Goal: Transaction & Acquisition: Book appointment/travel/reservation

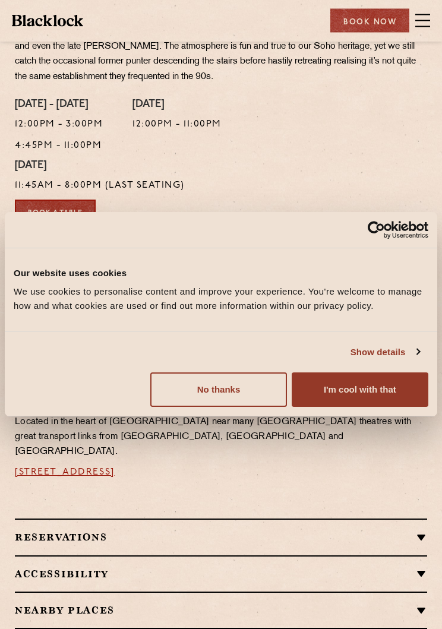
scroll to position [329, 0]
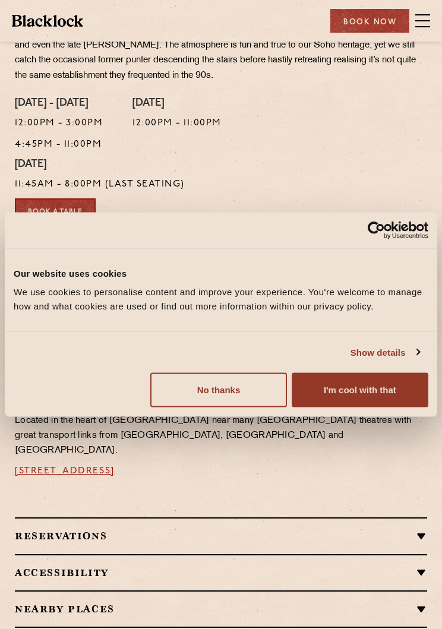
click at [371, 204] on div "Book a Table" at bounding box center [221, 210] width 430 height 24
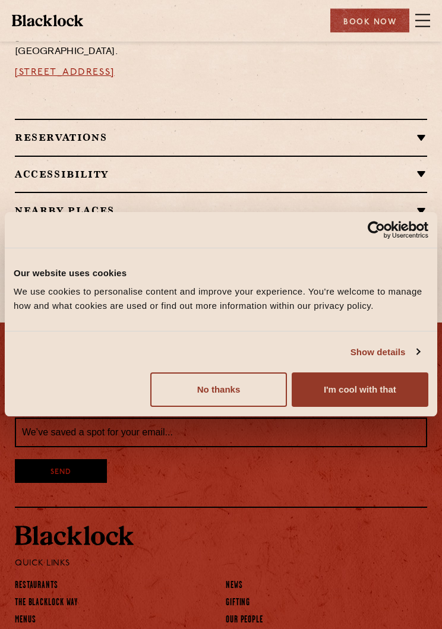
scroll to position [728, 0]
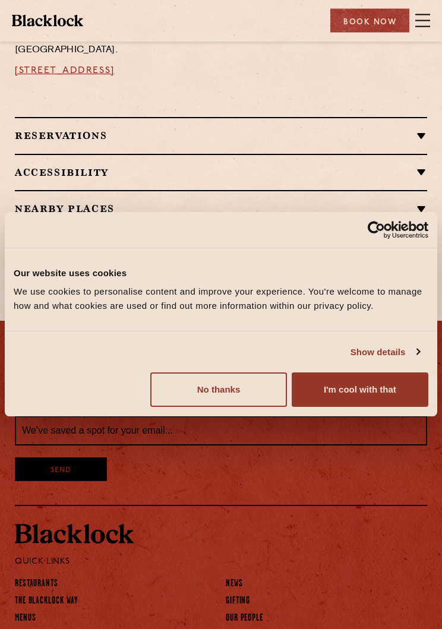
click at [242, 403] on button "No thanks" at bounding box center [218, 390] width 137 height 34
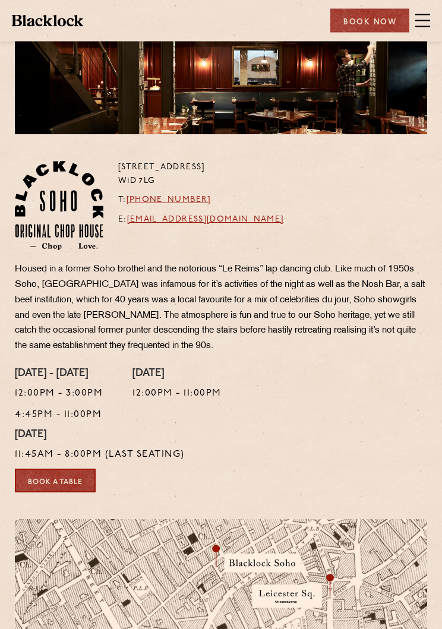
scroll to position [0, 0]
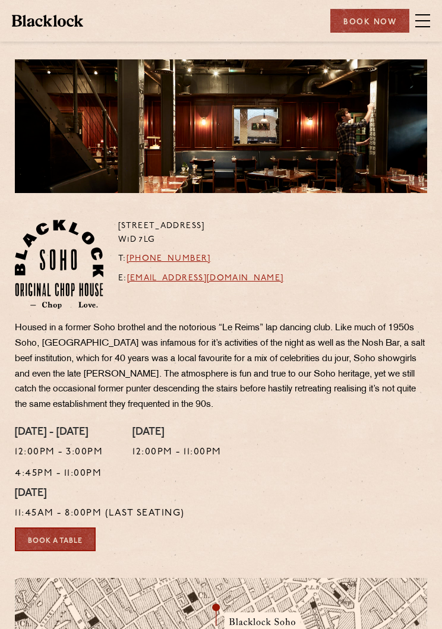
click at [420, 21] on span at bounding box center [422, 20] width 15 height 1
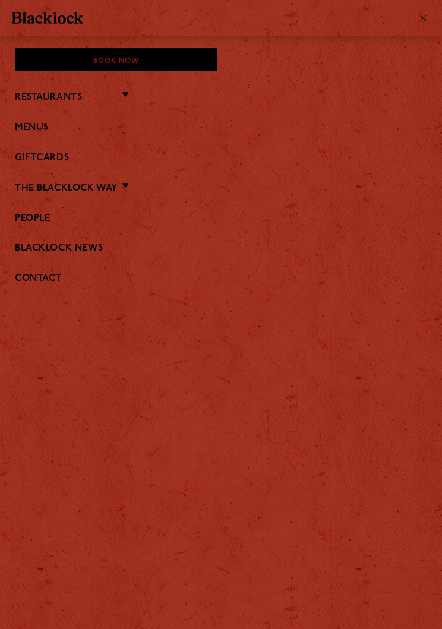
click at [32, 126] on link "Menus" at bounding box center [221, 127] width 412 height 11
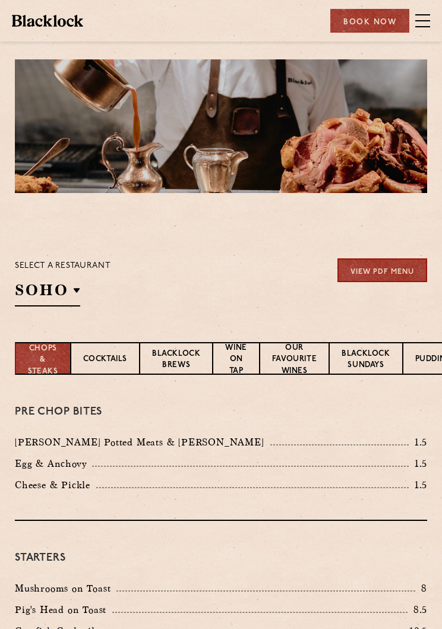
click at [0, 0] on p "Covent Garden" at bounding box center [0, 0] width 0 height 0
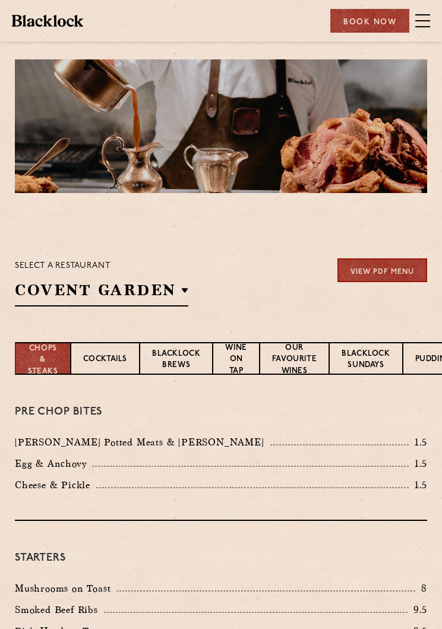
click at [0, 0] on p "Covent Garden" at bounding box center [0, 0] width 0 height 0
click at [0, 0] on li "Canary Wharf" at bounding box center [0, 0] width 0 height 0
click at [0, 0] on p "Covent Garden" at bounding box center [0, 0] width 0 height 0
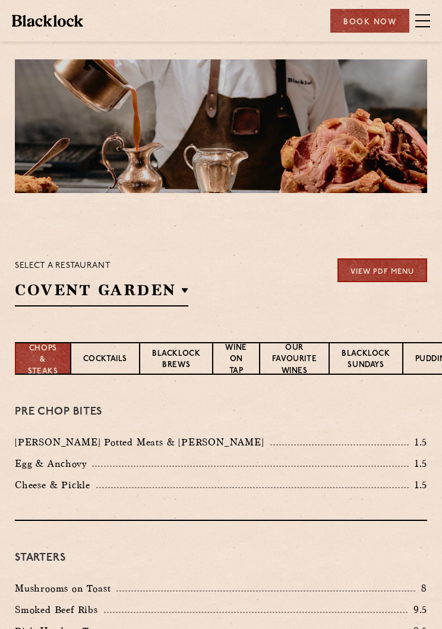
click at [270, 290] on div "Select a restaurant Covent Garden Soho Birmingham City Shoreditch Covent Garden…" at bounding box center [221, 282] width 412 height 48
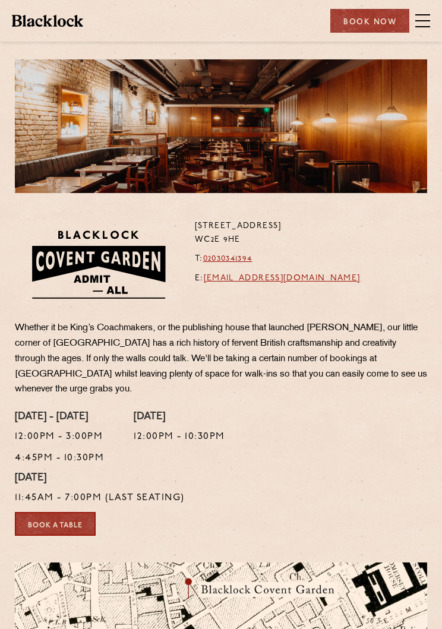
click at [426, 19] on span at bounding box center [422, 21] width 15 height 18
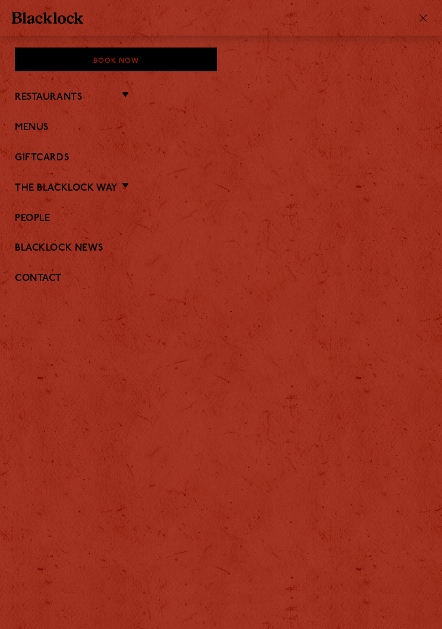
click at [44, 129] on link "Menus" at bounding box center [221, 127] width 412 height 11
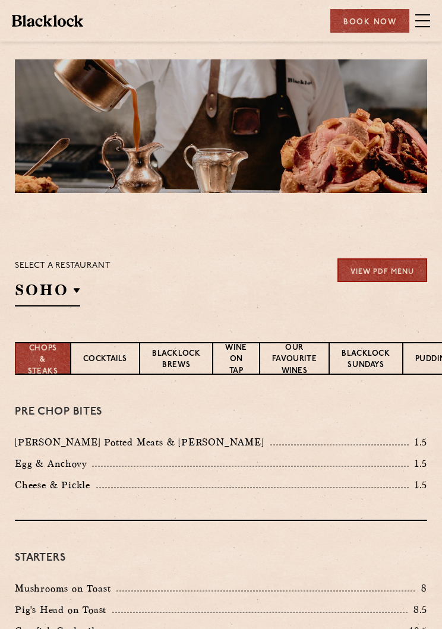
click at [109, 359] on p "Cocktails" at bounding box center [105, 359] width 44 height 13
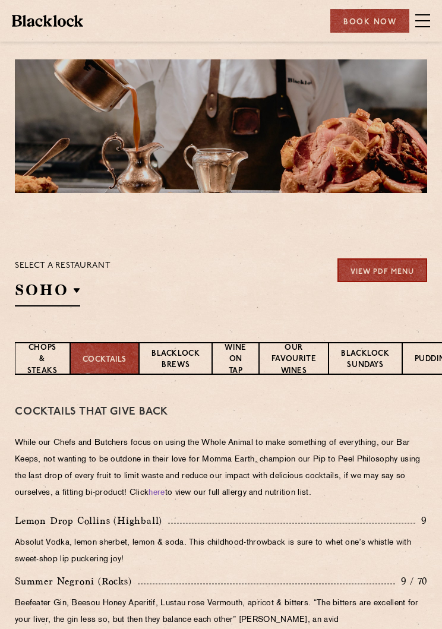
click at [420, 23] on span at bounding box center [422, 21] width 15 height 18
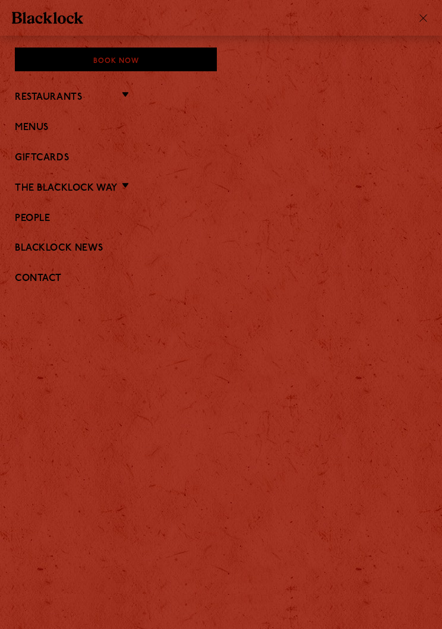
click at [37, 128] on link "Menus" at bounding box center [221, 127] width 412 height 11
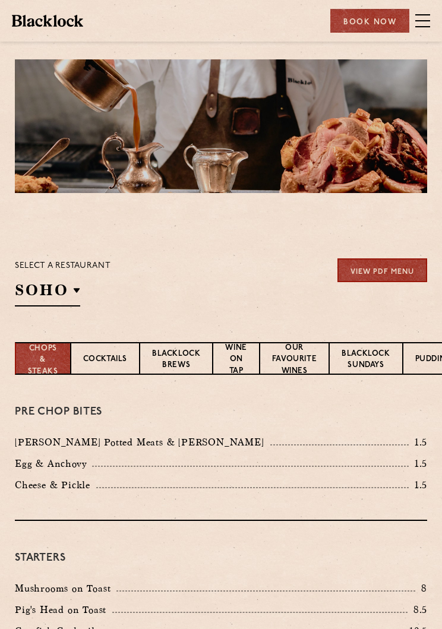
click at [235, 362] on p "Wine on Tap" at bounding box center [235, 360] width 21 height 36
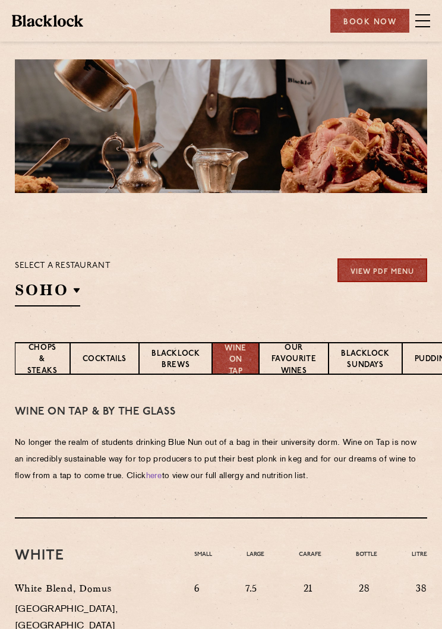
click at [296, 357] on p "Our favourite wines" at bounding box center [293, 360] width 45 height 36
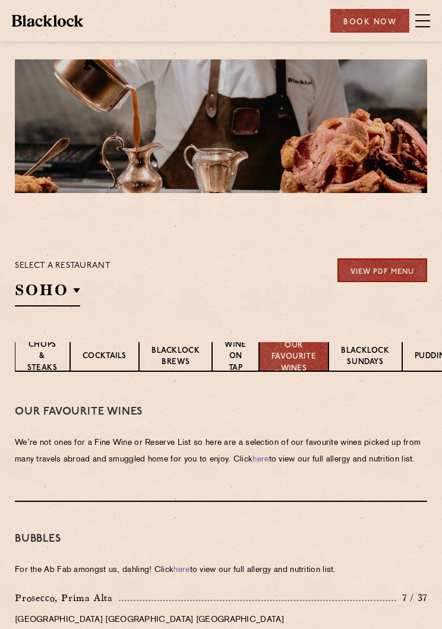
click at [370, 356] on p "Blacklock Sundays" at bounding box center [365, 357] width 48 height 24
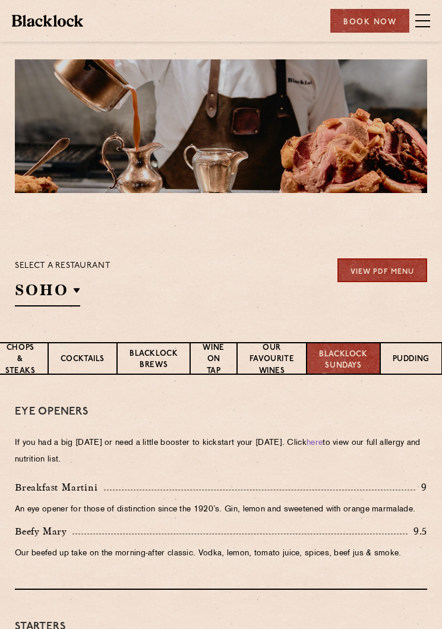
scroll to position [0, 24]
click at [404, 363] on p "Pudding" at bounding box center [410, 359] width 37 height 13
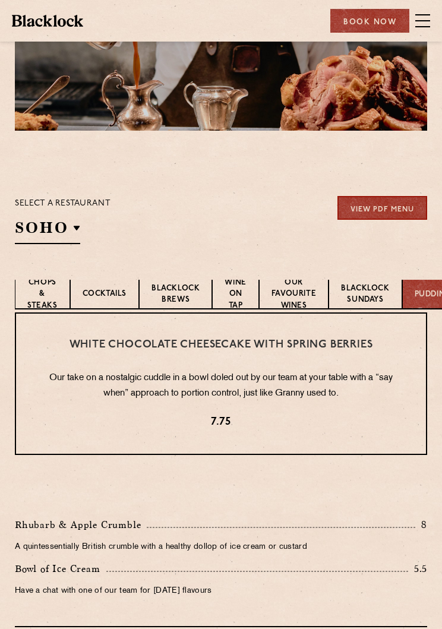
scroll to position [59, 0]
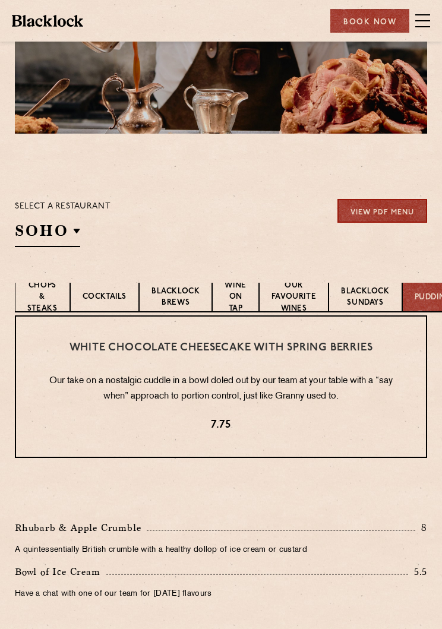
click at [47, 305] on p "Chops & Steaks" at bounding box center [42, 298] width 30 height 36
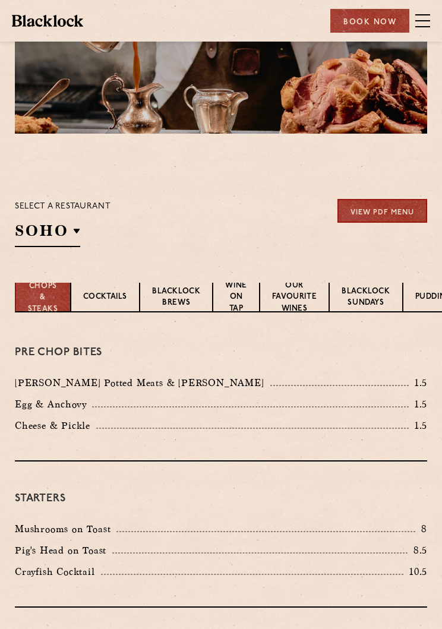
click at [175, 298] on p "Blacklock Brews" at bounding box center [176, 298] width 48 height 24
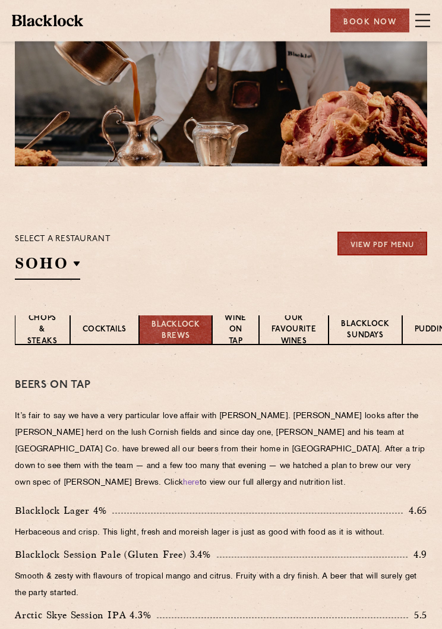
scroll to position [0, 0]
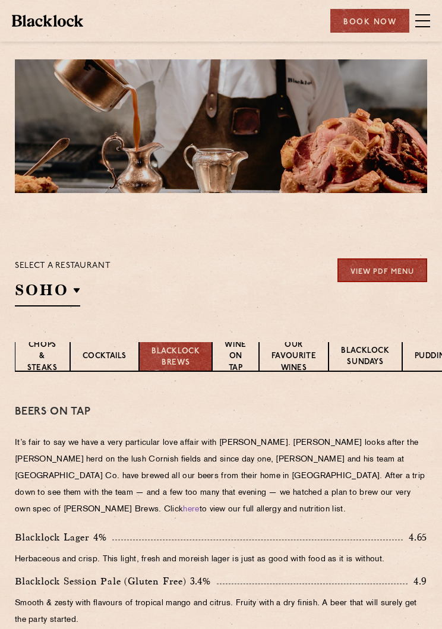
click at [48, 356] on p "Chops & Steaks" at bounding box center [42, 357] width 30 height 36
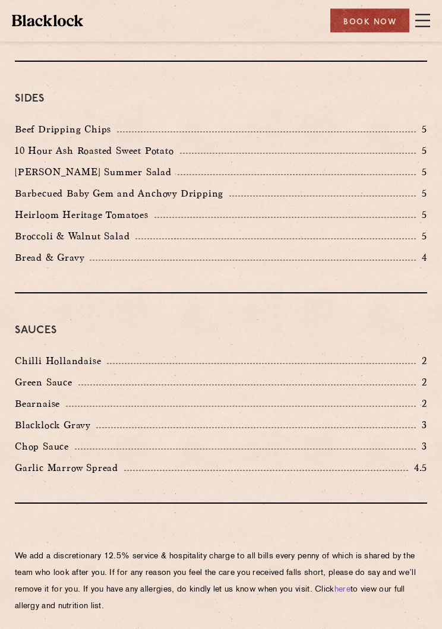
scroll to position [1925, 0]
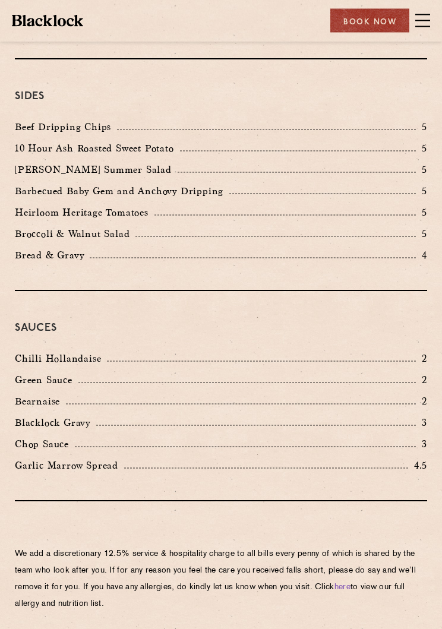
click at [380, 437] on div "Chop Sauce 3" at bounding box center [221, 444] width 412 height 15
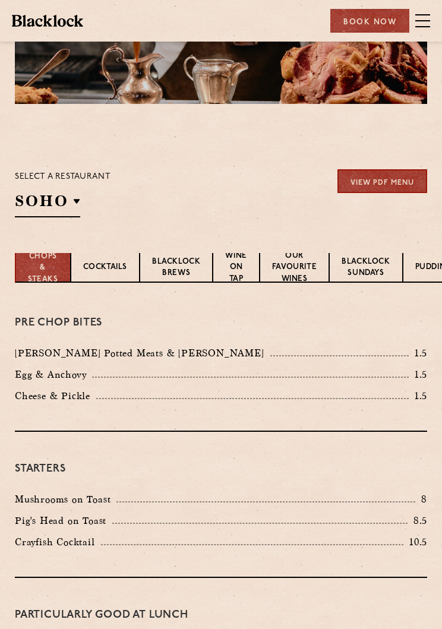
scroll to position [0, 0]
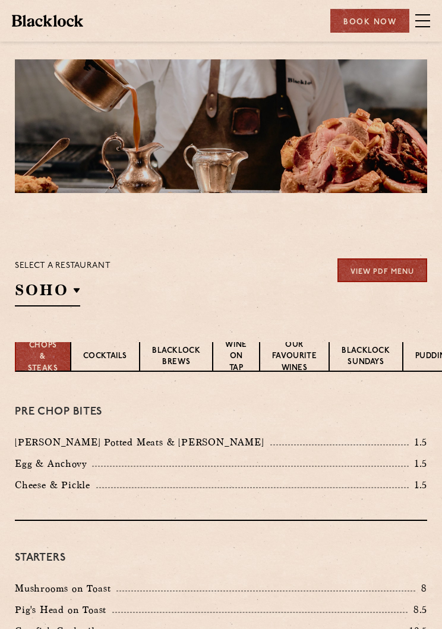
click at [419, 18] on span at bounding box center [422, 21] width 15 height 18
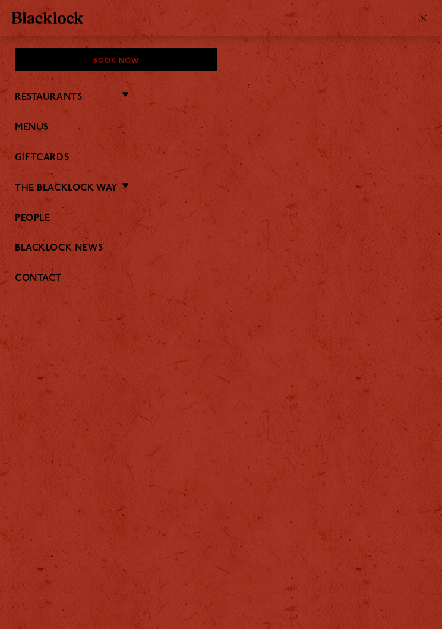
click at [420, 21] on div at bounding box center [421, 17] width 18 height 9
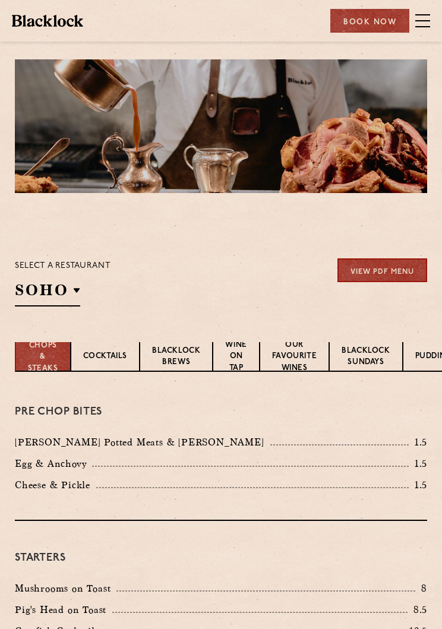
click at [372, 26] on div "Book Now" at bounding box center [369, 21] width 79 height 24
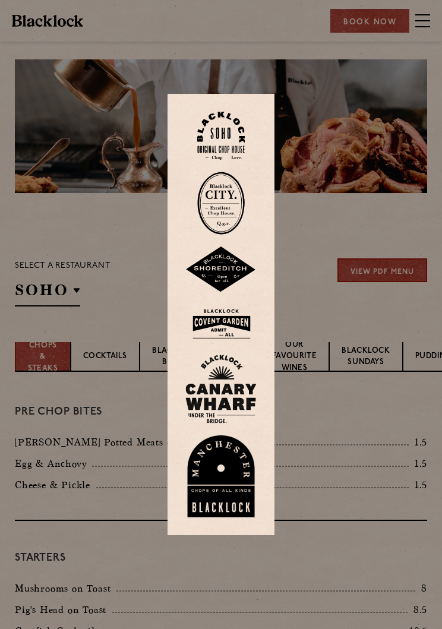
click at [227, 327] on img at bounding box center [220, 324] width 71 height 39
